Goal: Task Accomplishment & Management: Manage account settings

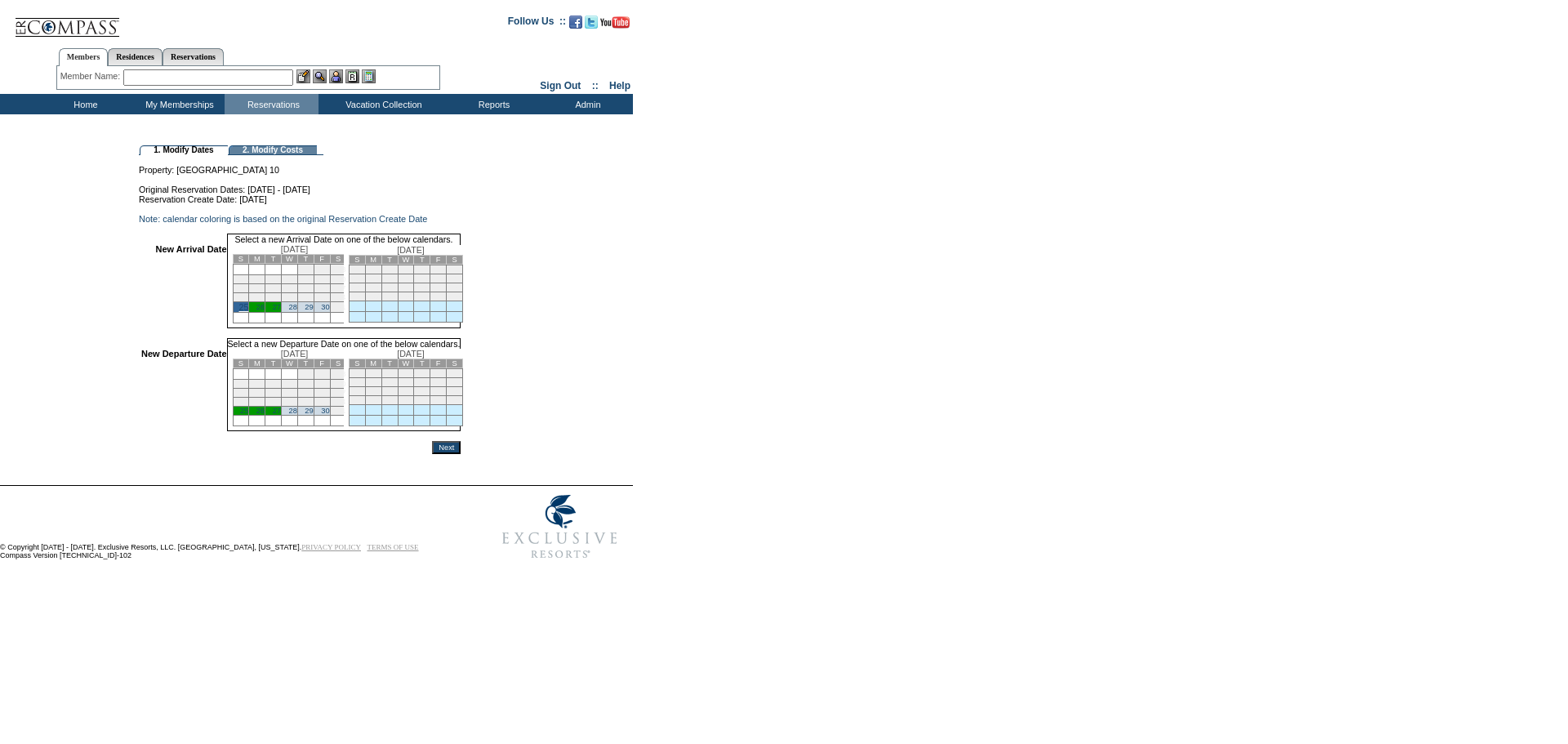
click at [329, 415] on link "30" at bounding box center [325, 410] width 8 height 8
click at [461, 455] on input "Next" at bounding box center [446, 449] width 29 height 13
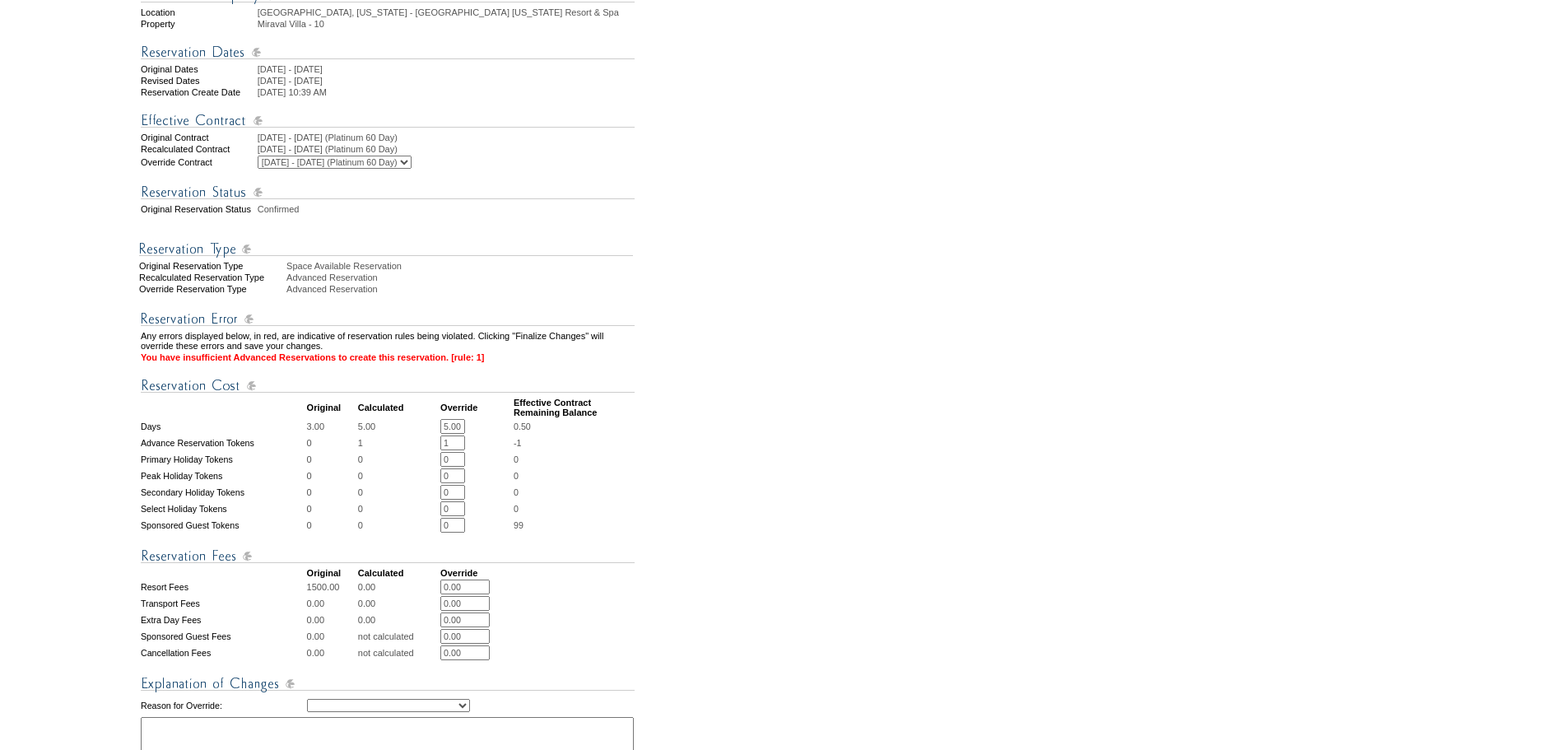
scroll to position [247, 0]
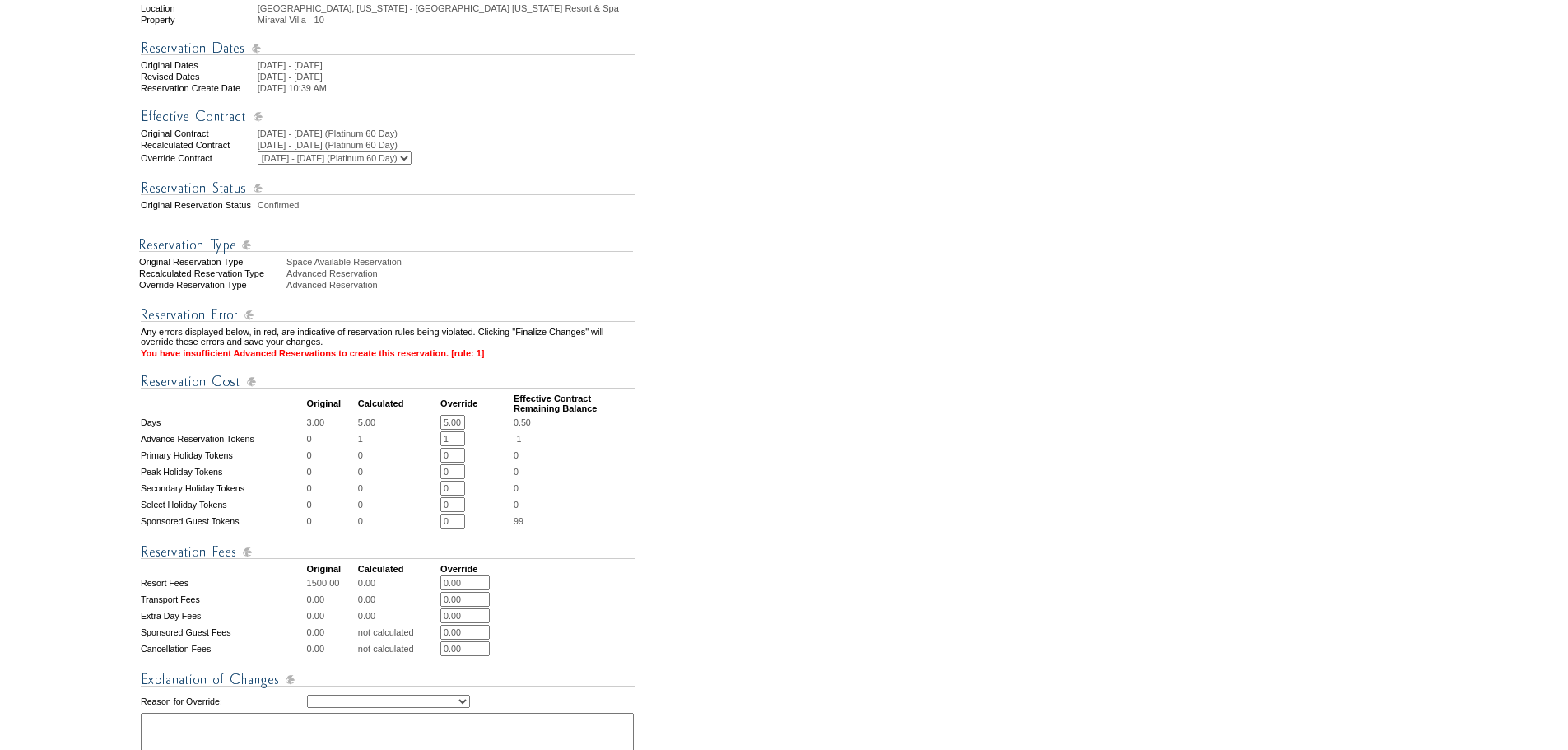
drag, startPoint x: 463, startPoint y: 460, endPoint x: 432, endPoint y: 460, distance: 31.0
click at [432, 446] on tr "Advance Reservation Tokens 0 1 1 * * -1" at bounding box center [387, 439] width 494 height 15
type input "0"
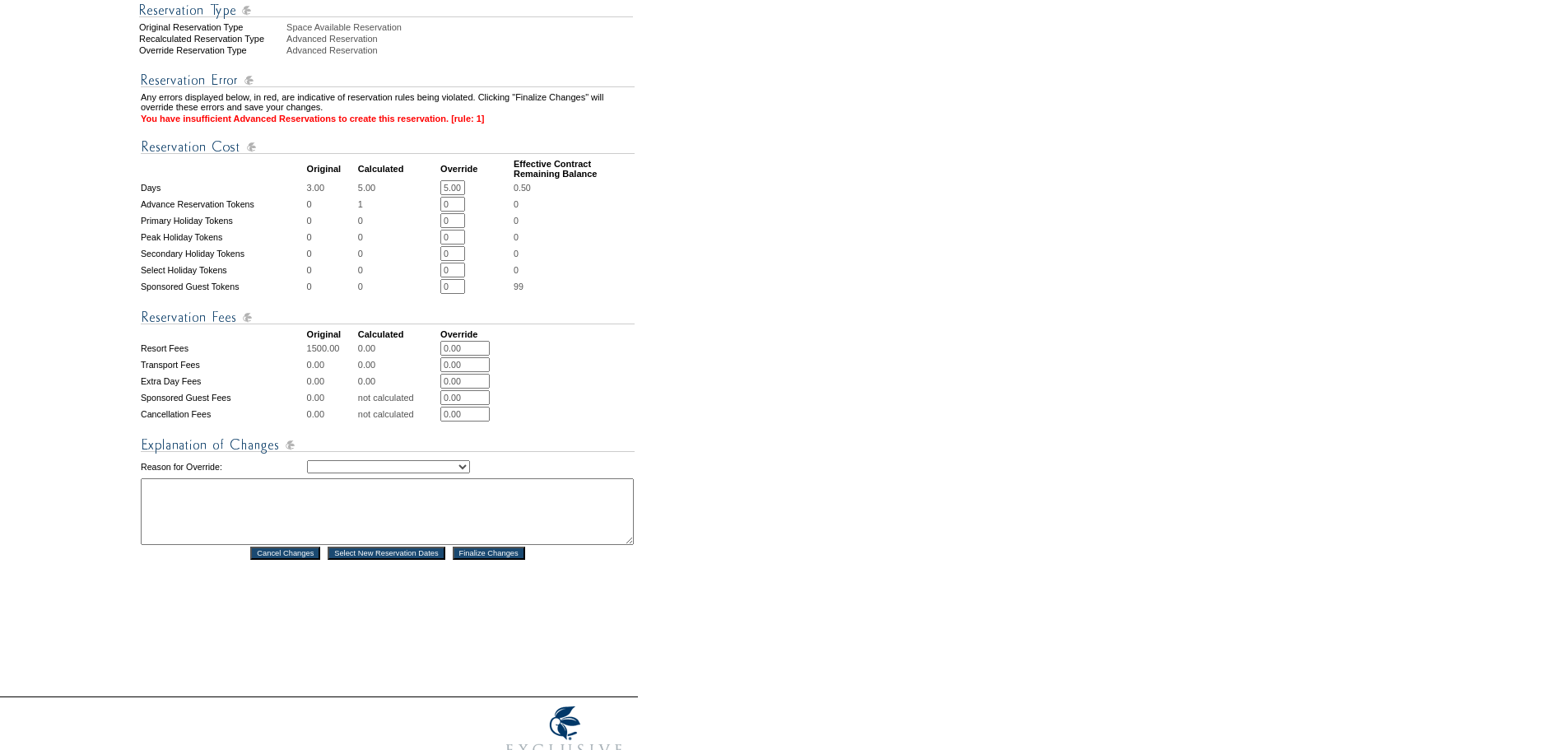
scroll to position [576, 0]
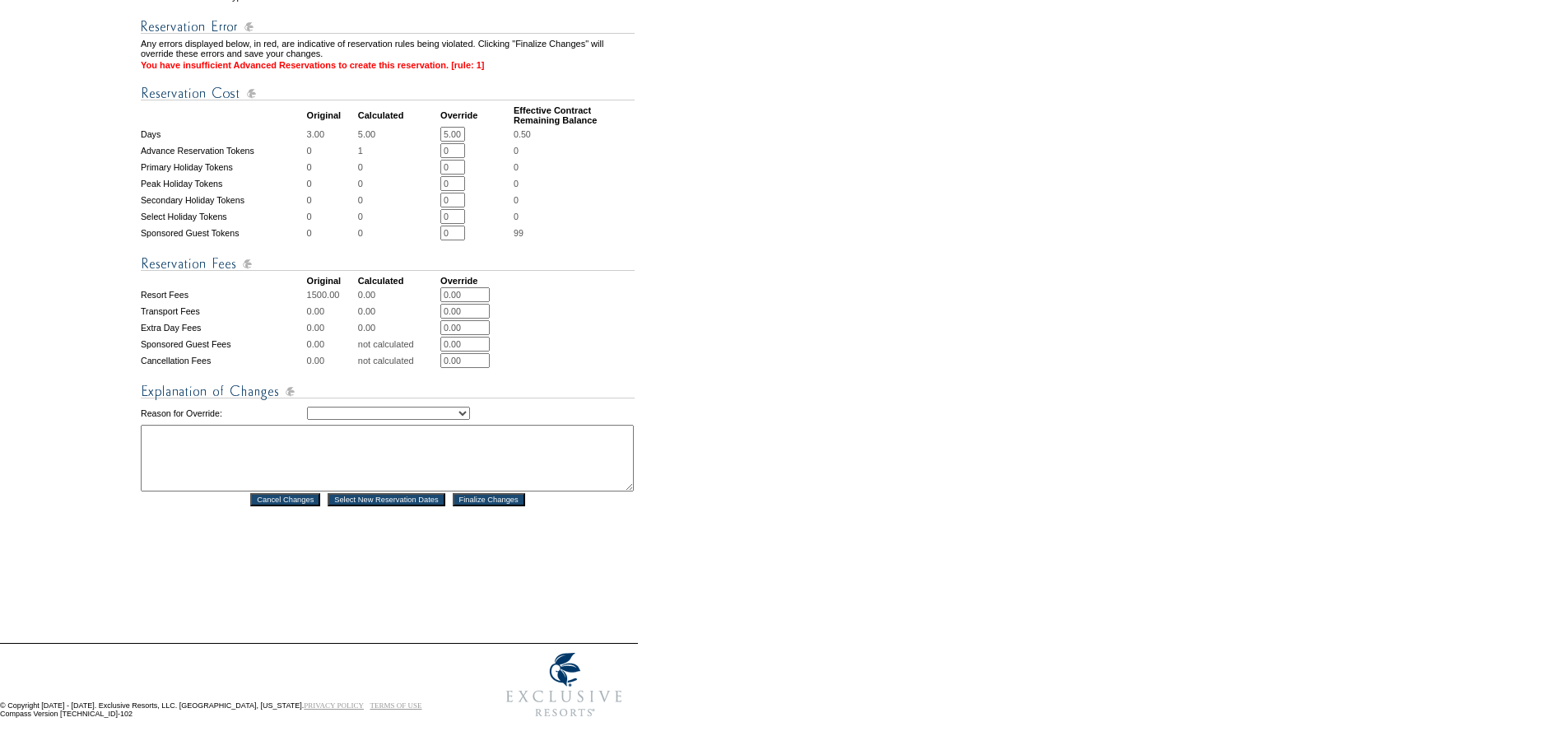
click at [434, 414] on select "Creating Continuous Stay Days Rebooked After Cancellation Editing Occupant Expe…" at bounding box center [388, 414] width 163 height 13
select select "1044"
click at [307, 407] on select "Creating Continuous Stay Days Rebooked After Cancellation Editing Occupant Expe…" at bounding box center [388, 414] width 163 height 13
click at [425, 449] on textarea at bounding box center [387, 458] width 493 height 67
type textarea "mv"
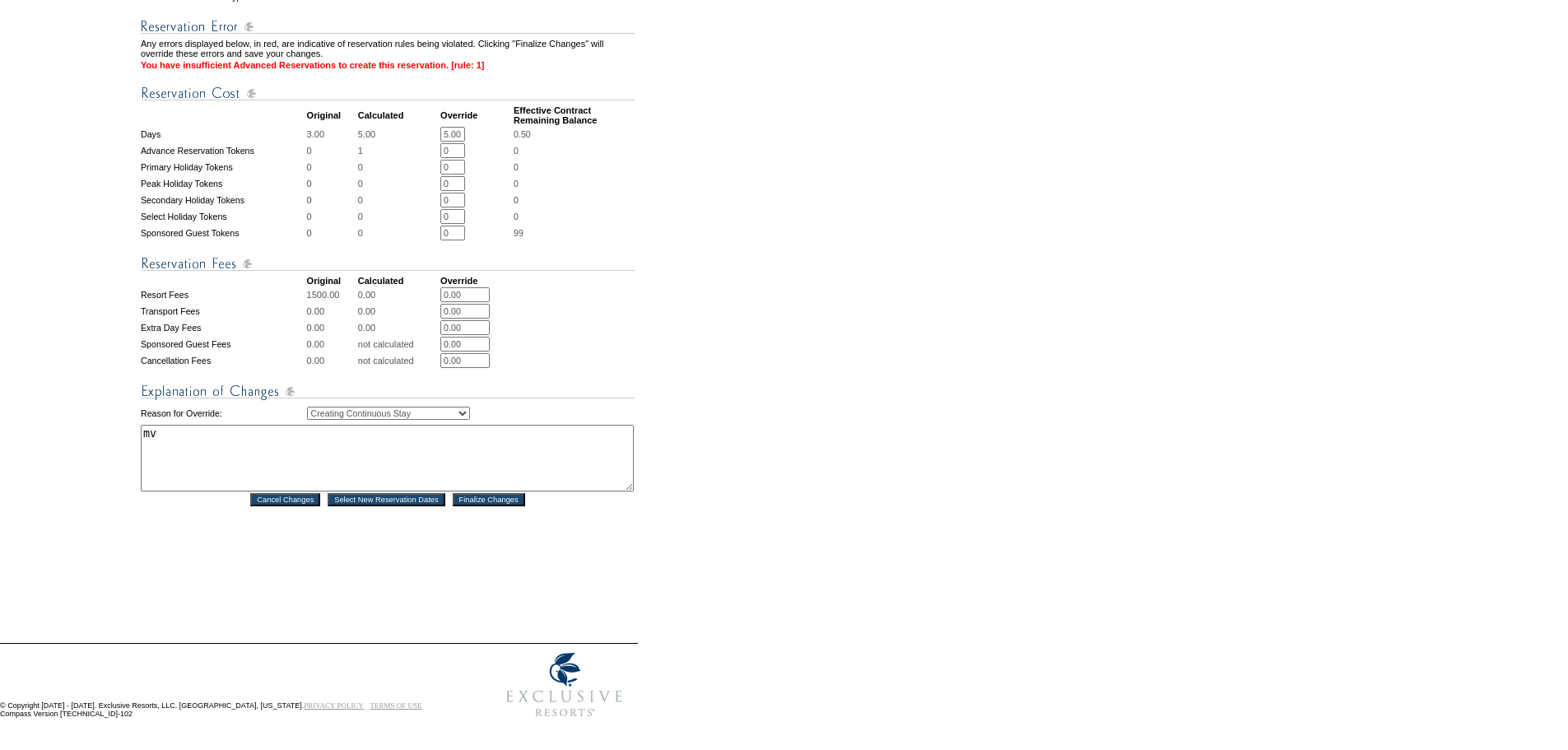
click at [495, 501] on input "Finalize Changes" at bounding box center [488, 500] width 73 height 13
